Goal: Task Accomplishment & Management: Use online tool/utility

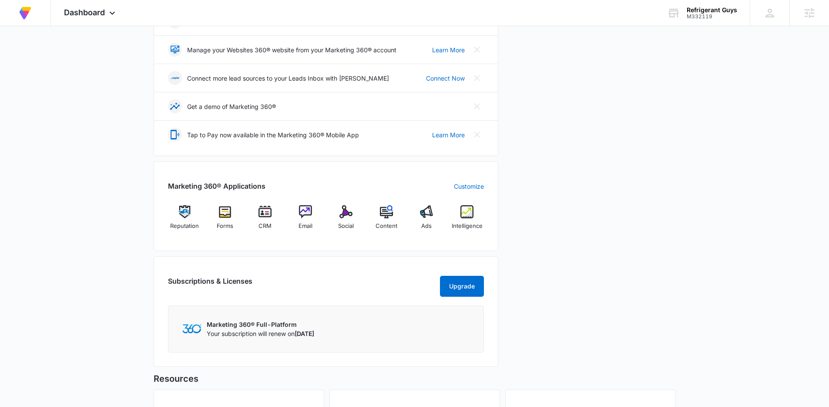
scroll to position [205, 0]
click at [350, 225] on span "Social" at bounding box center [346, 224] width 16 height 9
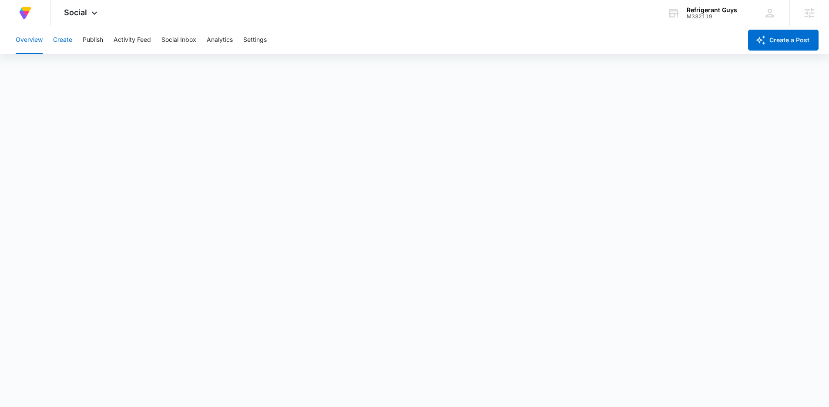
click at [65, 42] on button "Create" at bounding box center [62, 40] width 19 height 28
click at [93, 41] on button "Publish" at bounding box center [93, 40] width 20 height 28
